Goal: Find specific page/section: Find specific page/section

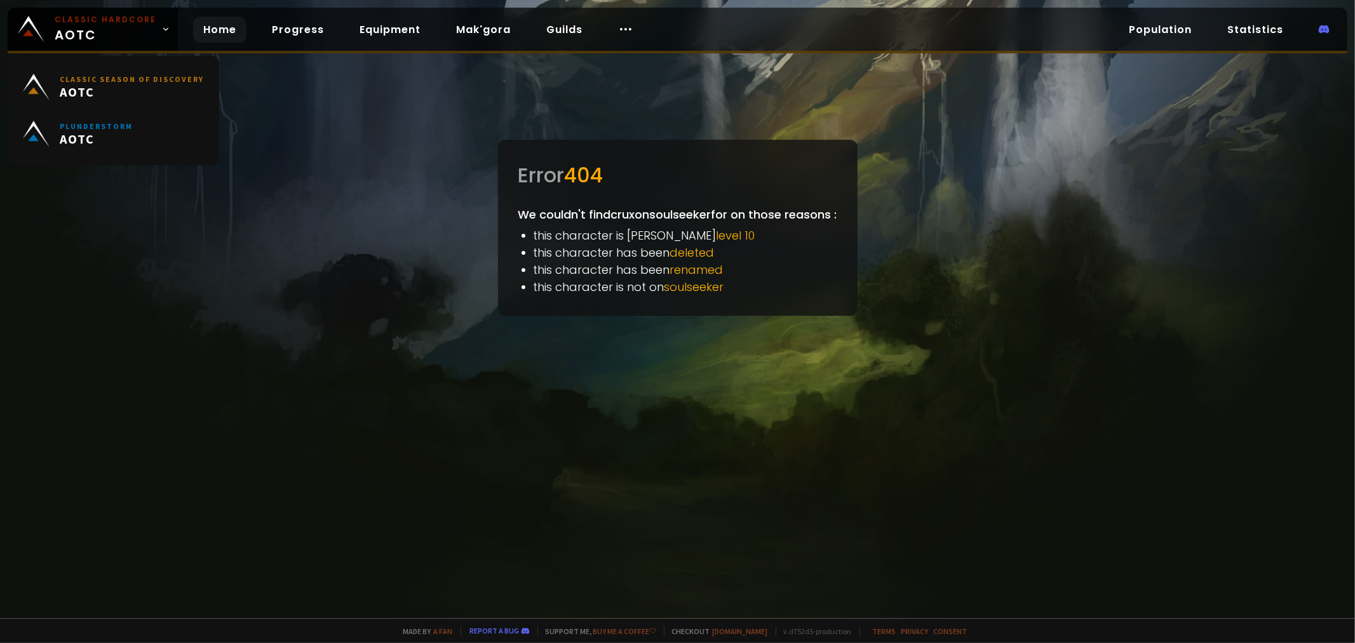
click at [227, 26] on link "Home" at bounding box center [219, 30] width 53 height 26
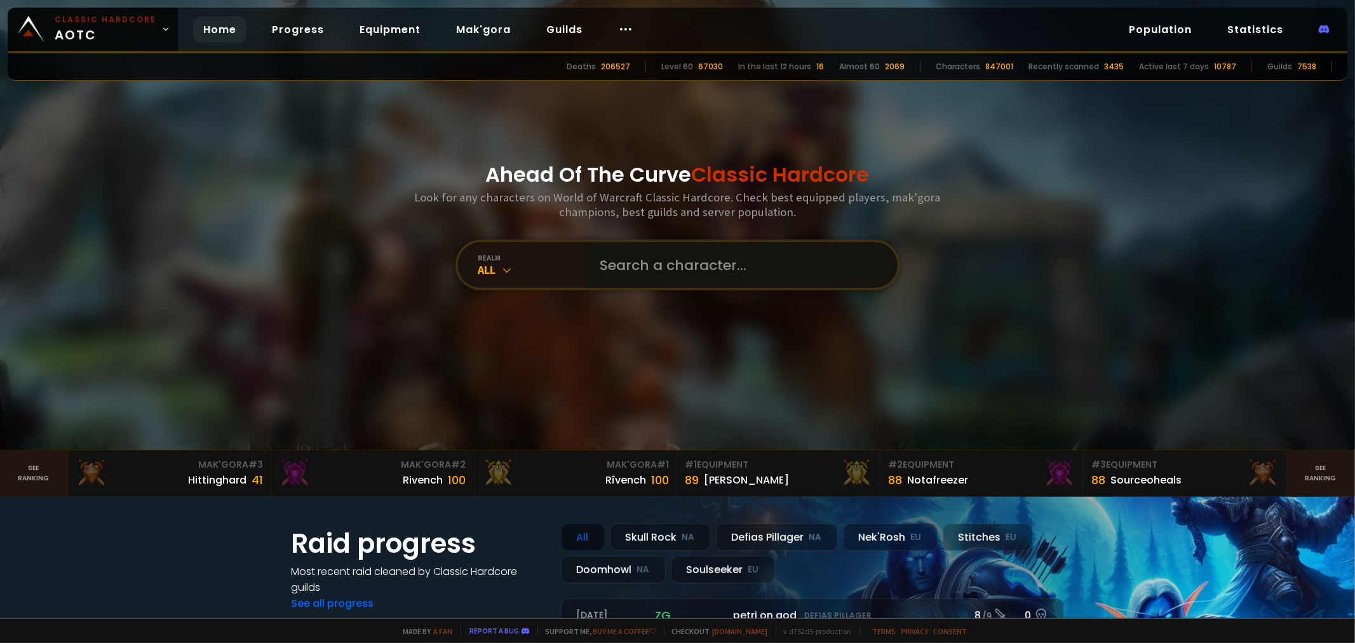
click at [644, 263] on input "text" at bounding box center [738, 265] width 290 height 46
click at [777, 275] on input "text" at bounding box center [738, 265] width 290 height 46
type input "sneakypie"
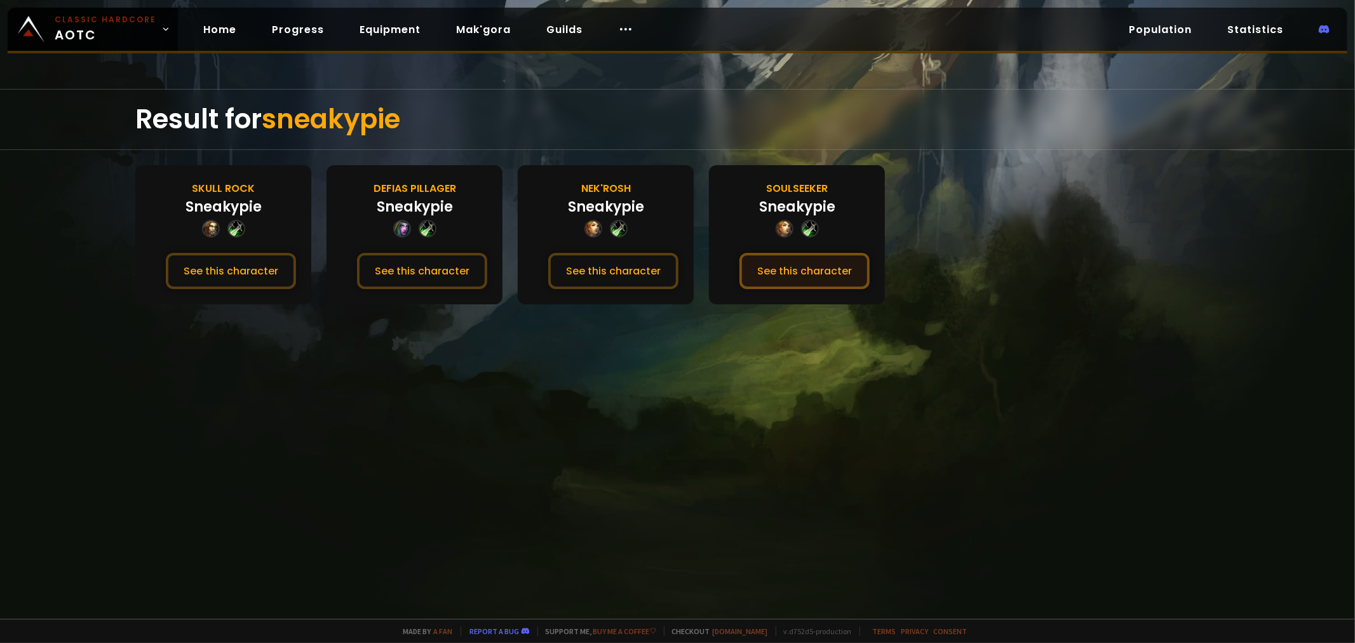
click at [773, 267] on button "See this character" at bounding box center [804, 271] width 130 height 36
